Goal: Task Accomplishment & Management: Complete application form

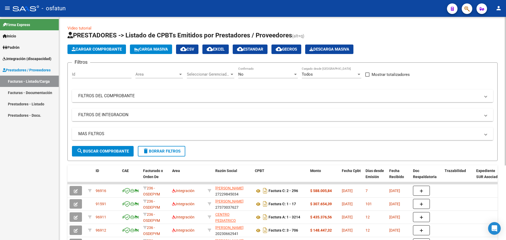
click at [98, 49] on span "Cargar Comprobante" at bounding box center [97, 49] width 50 height 5
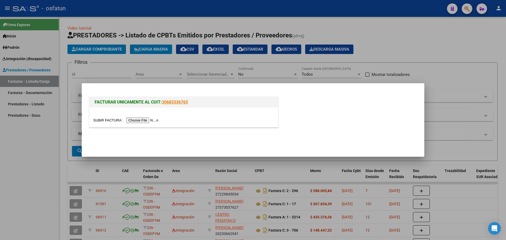
click at [172, 72] on div at bounding box center [253, 120] width 506 height 240
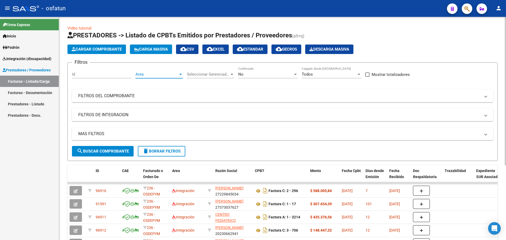
click at [176, 74] on span "Area" at bounding box center [156, 74] width 43 height 5
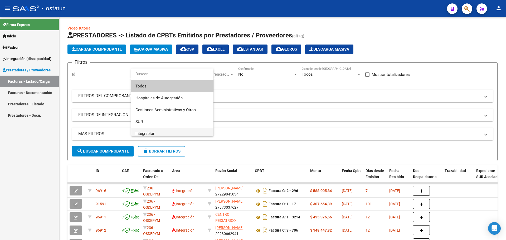
click at [160, 133] on span "Integración" at bounding box center [172, 134] width 74 height 12
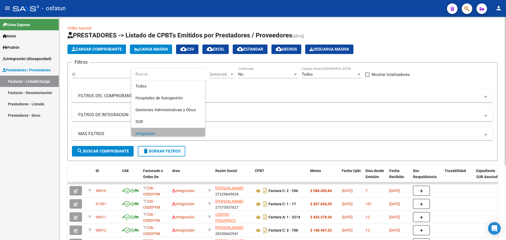
scroll to position [4, 0]
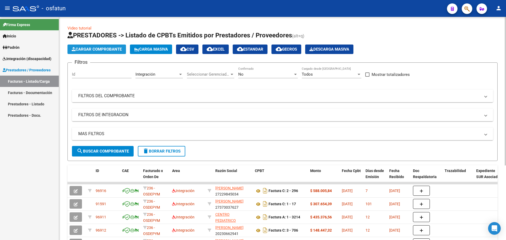
click at [100, 51] on span "Cargar Comprobante" at bounding box center [97, 49] width 50 height 5
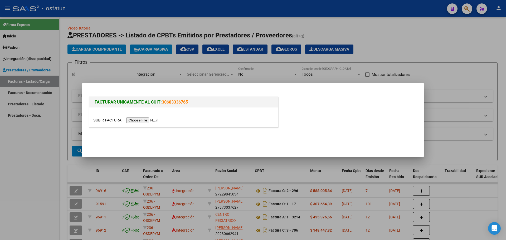
click at [156, 121] on input "file" at bounding box center [126, 121] width 67 height 6
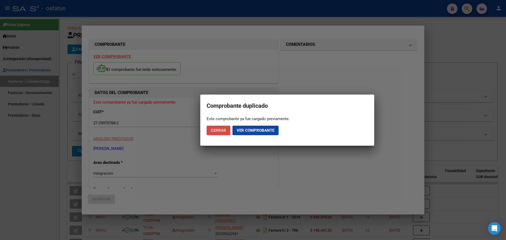
click at [224, 128] on span "Cerrar" at bounding box center [218, 130] width 15 height 5
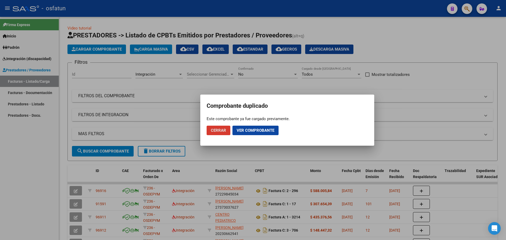
click at [218, 129] on span "Cerrar" at bounding box center [218, 130] width 15 height 5
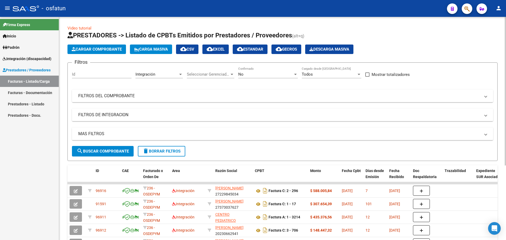
click at [113, 47] on button "Cargar Comprobante" at bounding box center [96, 49] width 59 height 9
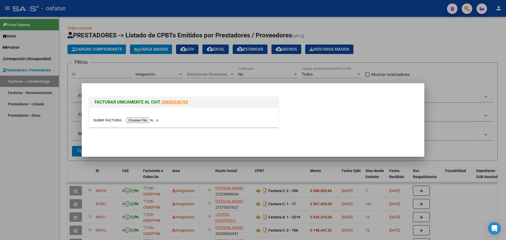
click at [150, 118] on input "file" at bounding box center [126, 121] width 67 height 6
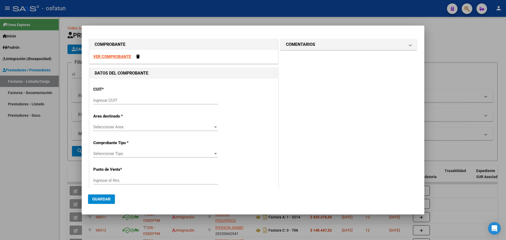
click at [87, 133] on mat-dialog-content "COMPROBANTE VER COMPROBANTE DATOS DEL COMPROBANTE CUIT * Ingresar CUIT Area des…" at bounding box center [253, 110] width 343 height 156
click at [104, 99] on input "Ingresar CUIT" at bounding box center [155, 100] width 125 height 5
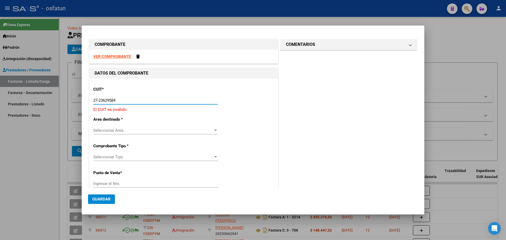
type input "27-23629584-8"
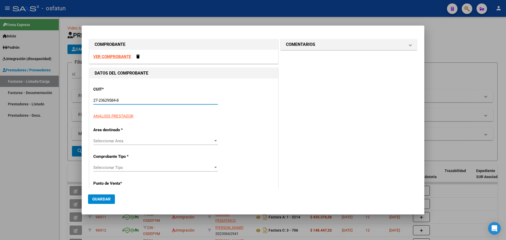
type input "4"
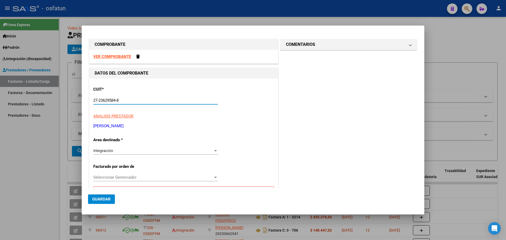
type input "27-23629584-8"
click at [121, 151] on div "Integración" at bounding box center [153, 150] width 120 height 5
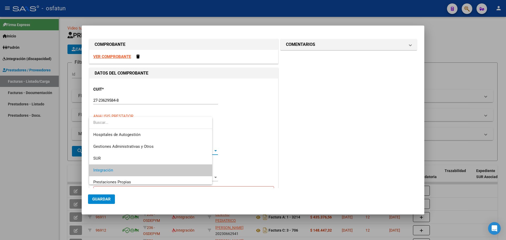
scroll to position [20, 0]
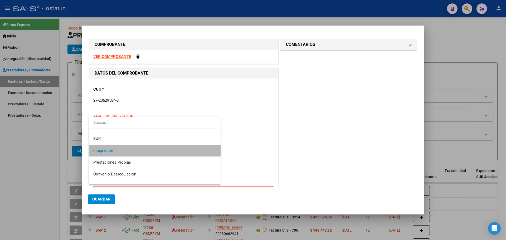
click at [174, 149] on span "Integración" at bounding box center [154, 151] width 123 height 12
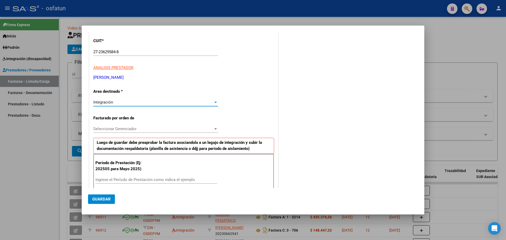
scroll to position [53, 0]
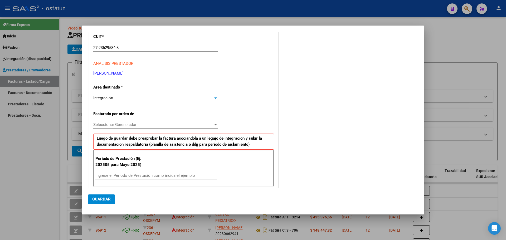
click at [137, 123] on span "Seleccionar Gerenciador" at bounding box center [153, 124] width 120 height 5
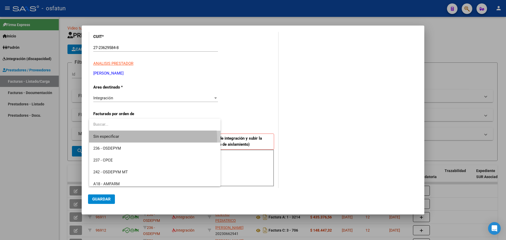
click at [126, 140] on span "Sin especificar" at bounding box center [154, 137] width 123 height 12
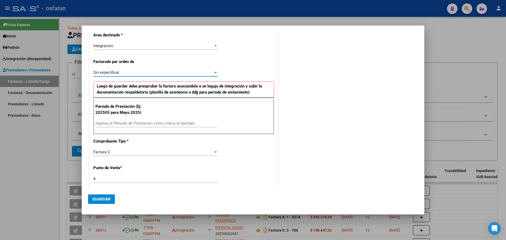
scroll to position [105, 0]
click at [86, 155] on mat-dialog-content "COMPROBANTE VER COMPROBANTE DATOS DEL COMPROBANTE CUIT * 27-23629584-8 Ingresar…" at bounding box center [253, 110] width 343 height 156
click at [116, 123] on input "Ingrese el Período de Prestación como indica el ejemplo" at bounding box center [156, 122] width 122 height 5
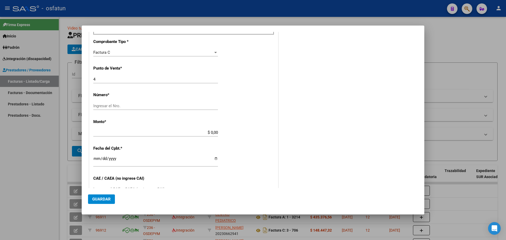
scroll to position [211, 0]
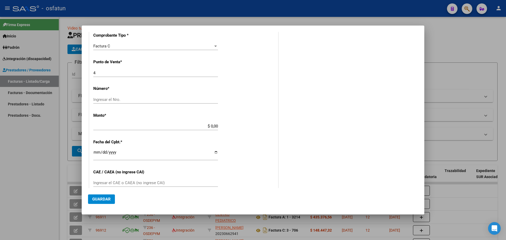
type input "202509"
click at [113, 100] on input "Ingresar el Nro." at bounding box center [155, 99] width 125 height 5
click at [89, 127] on div "DATOS DEL COMPROBANTE CUIT * 27-23629584-8 Ingresar CUIT ANALISIS PRESTADOR [PE…" at bounding box center [183, 89] width 189 height 464
click at [126, 98] on input "Ingresar el Nro." at bounding box center [155, 99] width 125 height 5
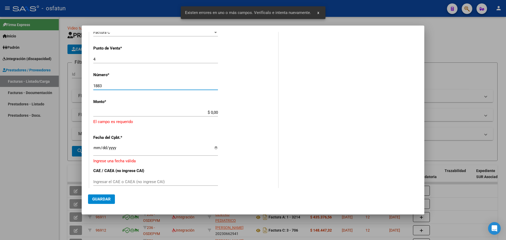
click at [100, 86] on input "1883" at bounding box center [155, 86] width 125 height 5
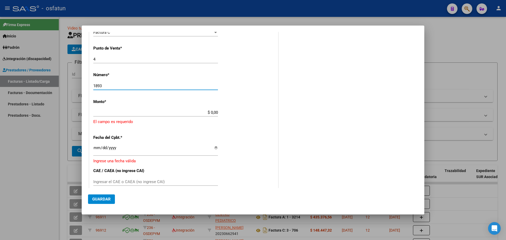
type input "1893"
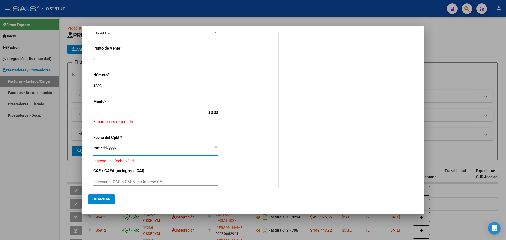
click at [153, 152] on input "Ingresar la fecha" at bounding box center [155, 150] width 125 height 8
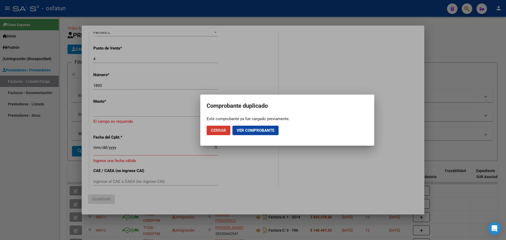
click at [221, 129] on span "Cerrar" at bounding box center [218, 130] width 15 height 5
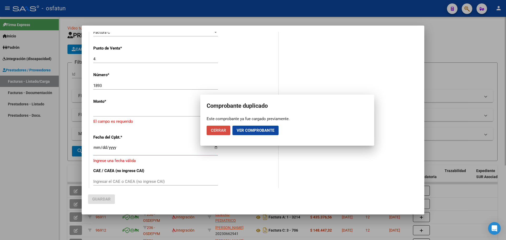
scroll to position [0, 0]
